Goal: Browse casually: Explore the website without a specific task or goal

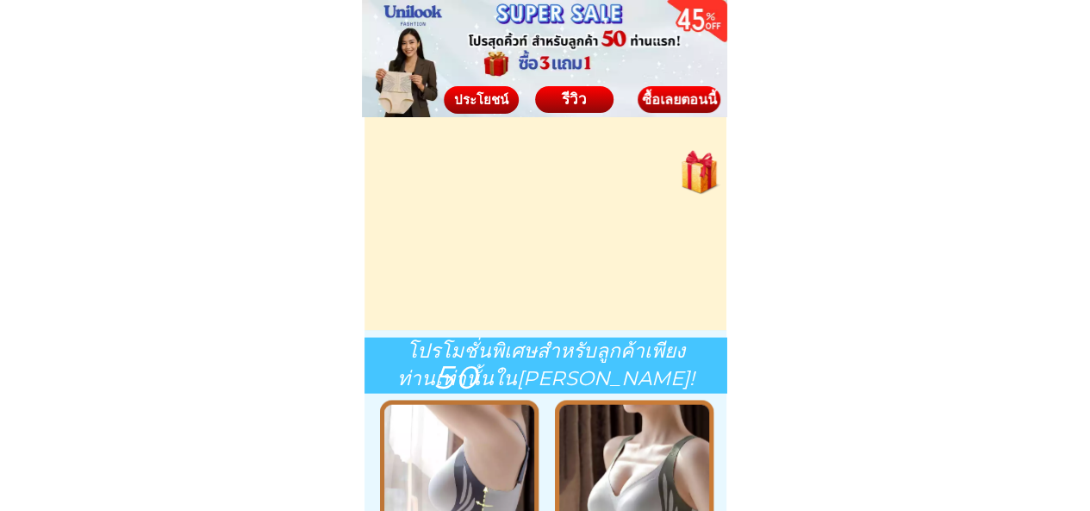
scroll to position [8149, 0]
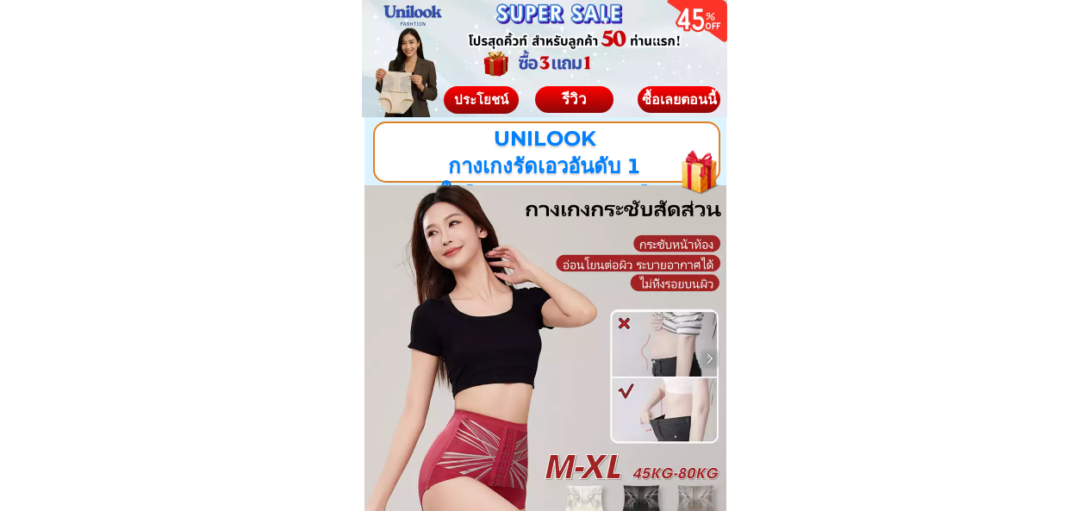
scroll to position [172, 0]
